Goal: Contribute content: Add original content to the website for others to see

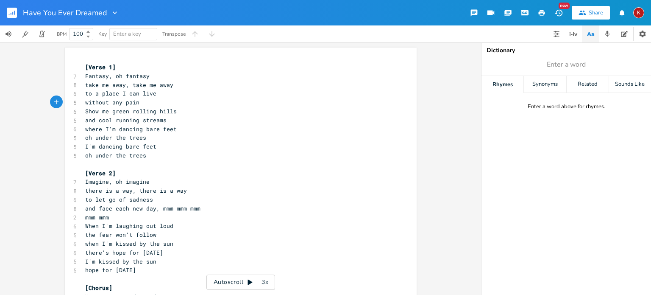
click at [136, 215] on pre "mmm mmm" at bounding box center [237, 217] width 306 height 9
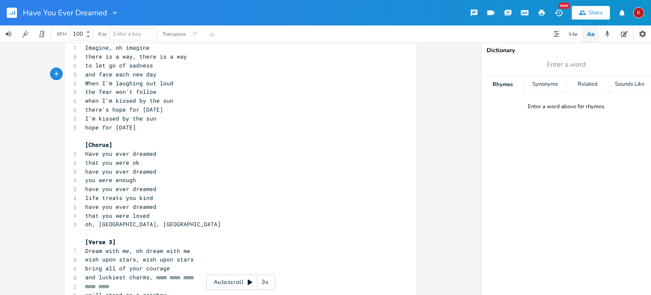
scroll to position [217, 0]
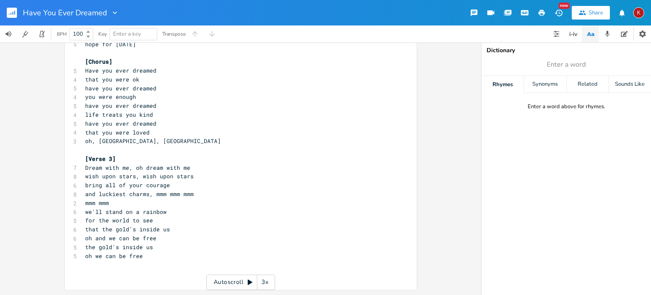
click at [142, 201] on pre "mmm mmm" at bounding box center [237, 202] width 306 height 9
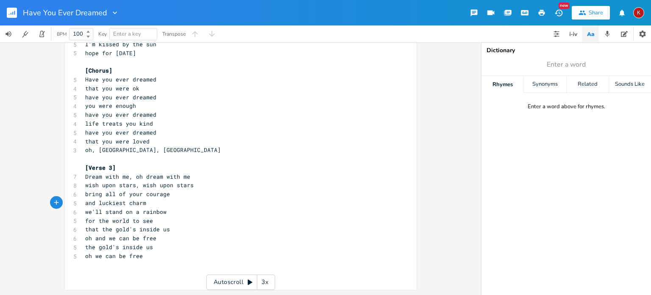
type textarea "s"
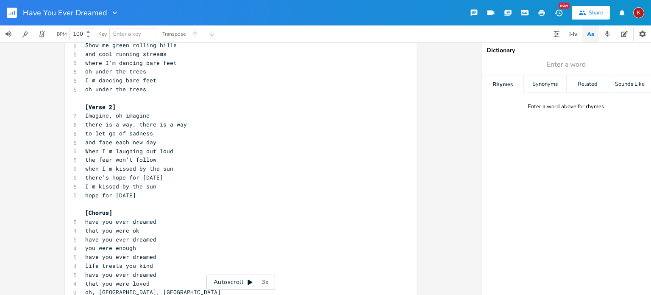
scroll to position [0, 0]
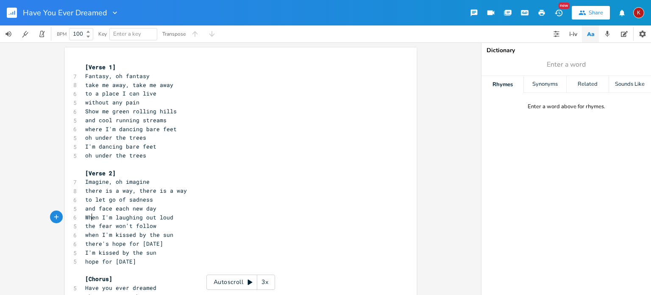
click at [88, 218] on span "When I'm laughing out loud" at bounding box center [129, 217] width 88 height 8
type textarea "ere"
type textarea "A"
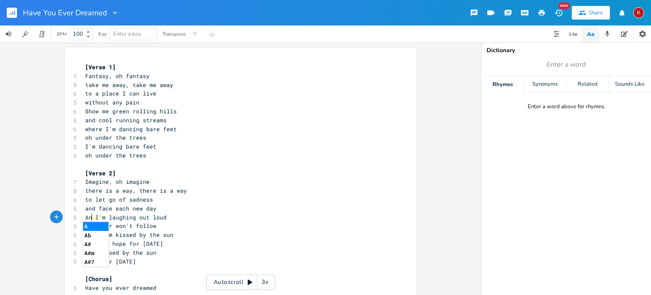
type textarea "And"
click at [92, 227] on span "the fear won't follow" at bounding box center [120, 226] width 71 height 8
type textarea "the"
click at [92, 227] on span "the fear won't follow" at bounding box center [120, 226] width 71 height 8
type textarea "so"
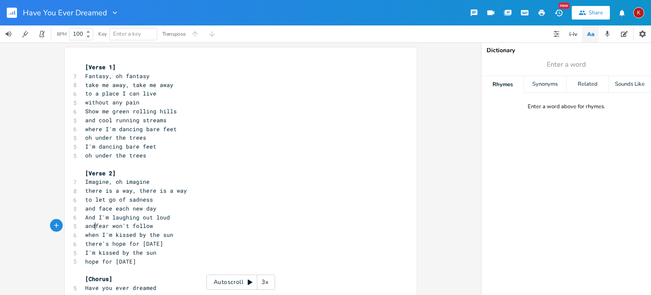
type textarea "and"
click at [106, 218] on span "And I'm laughing out loud" at bounding box center [127, 217] width 85 height 8
click at [90, 218] on span "And I'm laughing out loud" at bounding box center [127, 217] width 85 height 8
type textarea "Where"
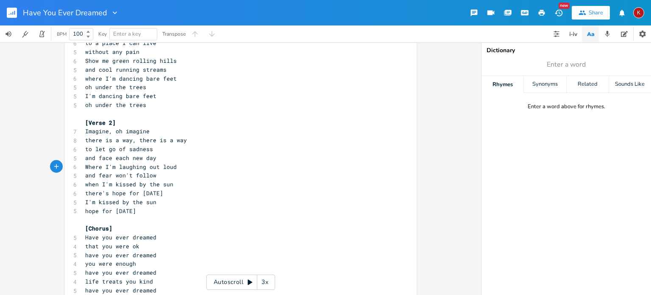
scroll to position [51, 0]
click at [86, 183] on span "when I'm kissed by the sun" at bounding box center [129, 184] width 88 height 8
type textarea "w"
type textarea "here"
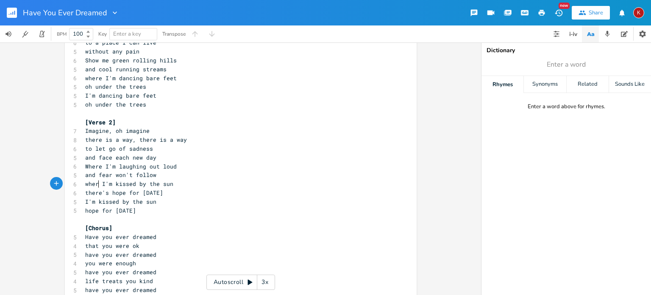
scroll to position [0, 10]
click at [91, 192] on span "there's hope for [DATE]" at bounding box center [124, 193] width 78 height 8
type textarea "there"
click at [91, 192] on span "there's hope for [DATE]" at bounding box center [124, 193] width 78 height 8
click at [84, 201] on pre "I'm kissed by the sun" at bounding box center [237, 201] width 306 height 9
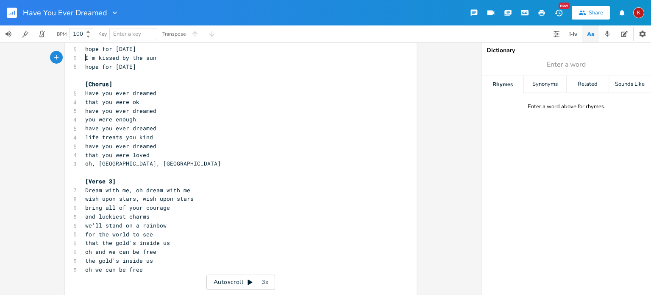
scroll to position [198, 0]
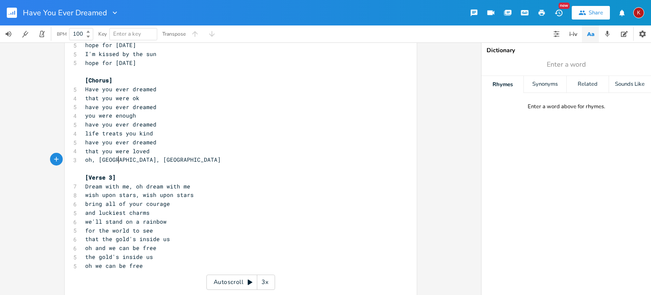
click at [127, 159] on pre "oh, [GEOGRAPHIC_DATA], [GEOGRAPHIC_DATA]" at bounding box center [237, 159] width 306 height 9
type textarea "loved"
click at [92, 160] on span "oh,loved" at bounding box center [98, 160] width 27 height 8
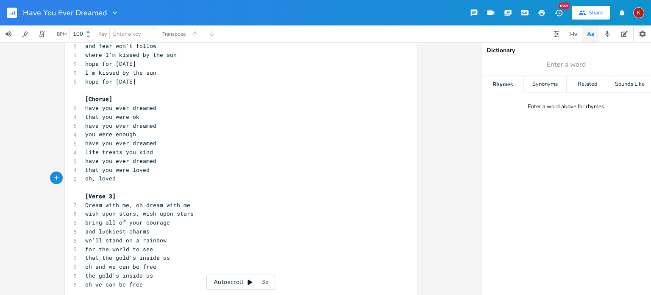
scroll to position [208, 0]
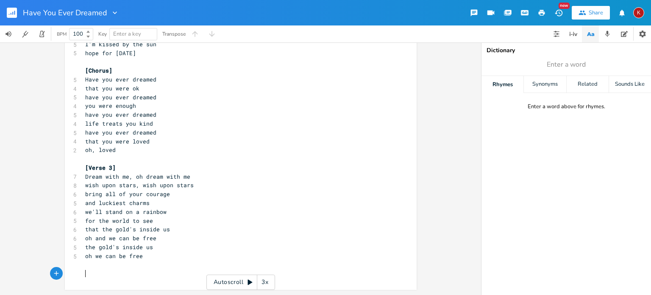
click at [117, 272] on pre "​" at bounding box center [237, 273] width 306 height 9
type textarea "Have you ever dreamed that you were loved"
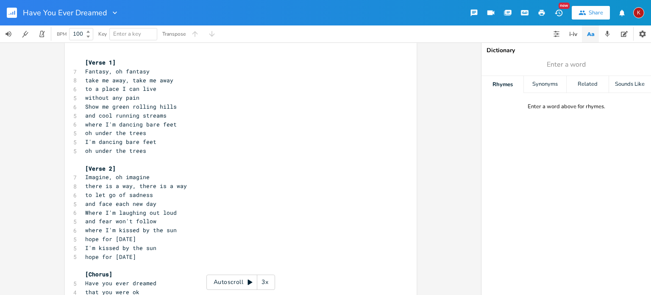
scroll to position [0, 0]
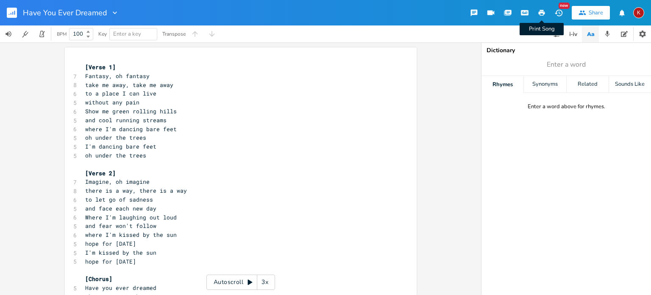
type textarea "have you ever dreamed"
click at [540, 10] on icon "button" at bounding box center [542, 13] width 8 height 8
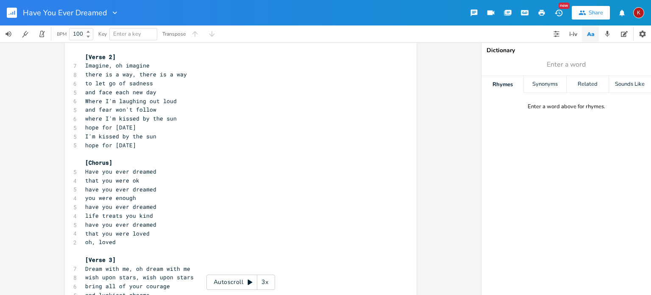
scroll to position [117, 0]
click at [88, 206] on span "have you ever dreamed" at bounding box center [120, 206] width 71 height 8
click at [90, 218] on span "life treats you kind" at bounding box center [119, 215] width 68 height 8
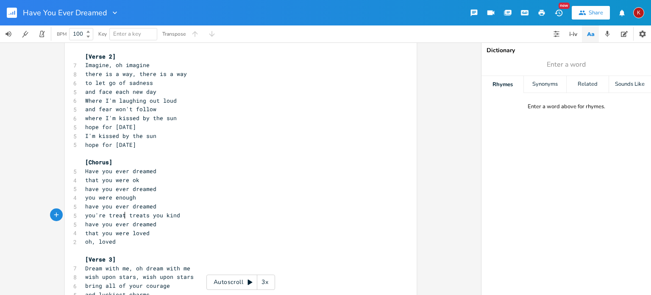
type textarea "you're treated"
click at [90, 217] on span "you're treated kind" at bounding box center [117, 215] width 64 height 8
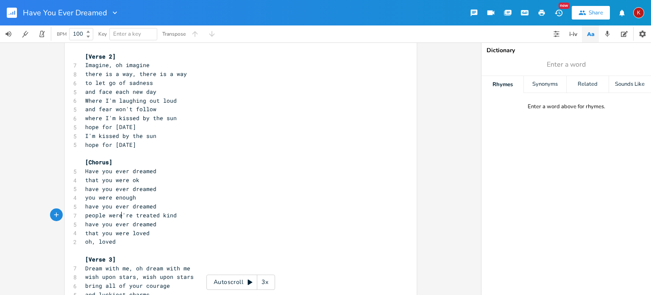
type textarea "people were"
click at [90, 217] on span "people were kind" at bounding box center [112, 215] width 54 height 8
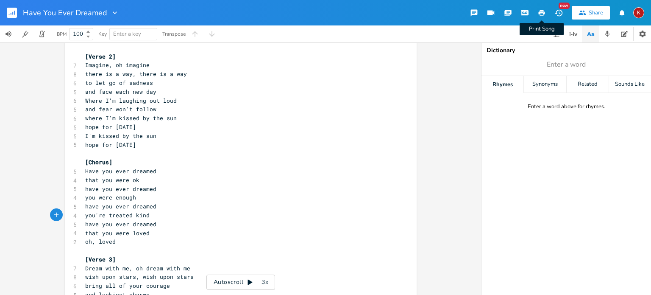
type textarea "you're treated"
click at [541, 11] on icon "button" at bounding box center [542, 13] width 6 height 6
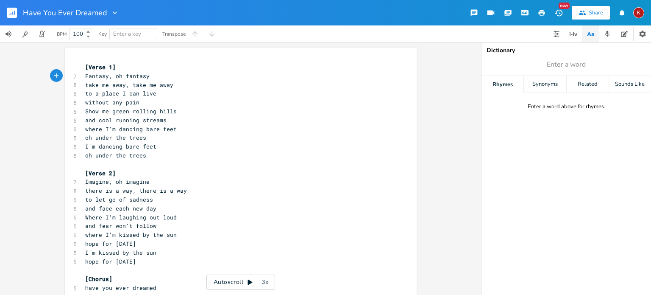
click at [113, 77] on span "Fantasy, oh fantasy" at bounding box center [117, 76] width 64 height 8
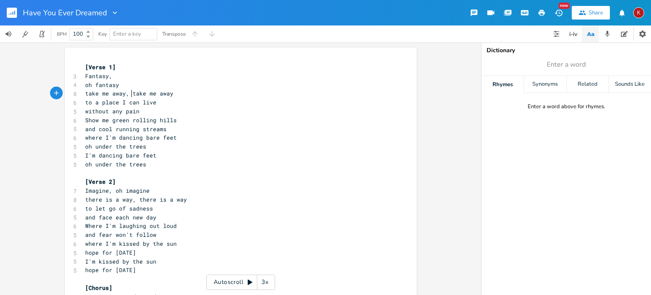
click at [129, 93] on span "take me away, take me away" at bounding box center [129, 93] width 88 height 8
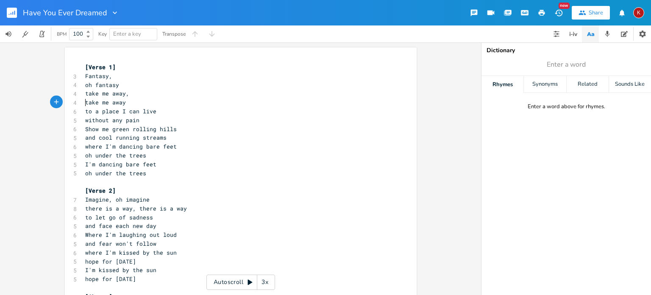
click at [126, 77] on pre "Fantasy," at bounding box center [237, 76] width 306 height 9
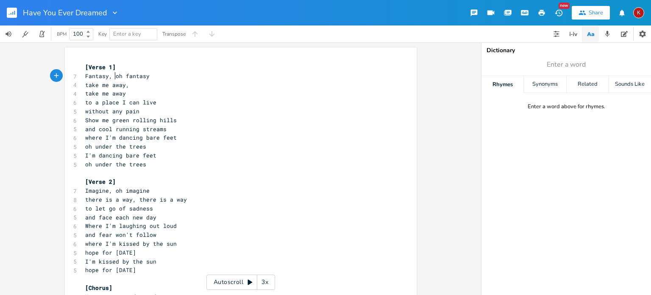
click at [132, 85] on pre "take me away," at bounding box center [237, 85] width 306 height 9
